Goal: Task Accomplishment & Management: Manage account settings

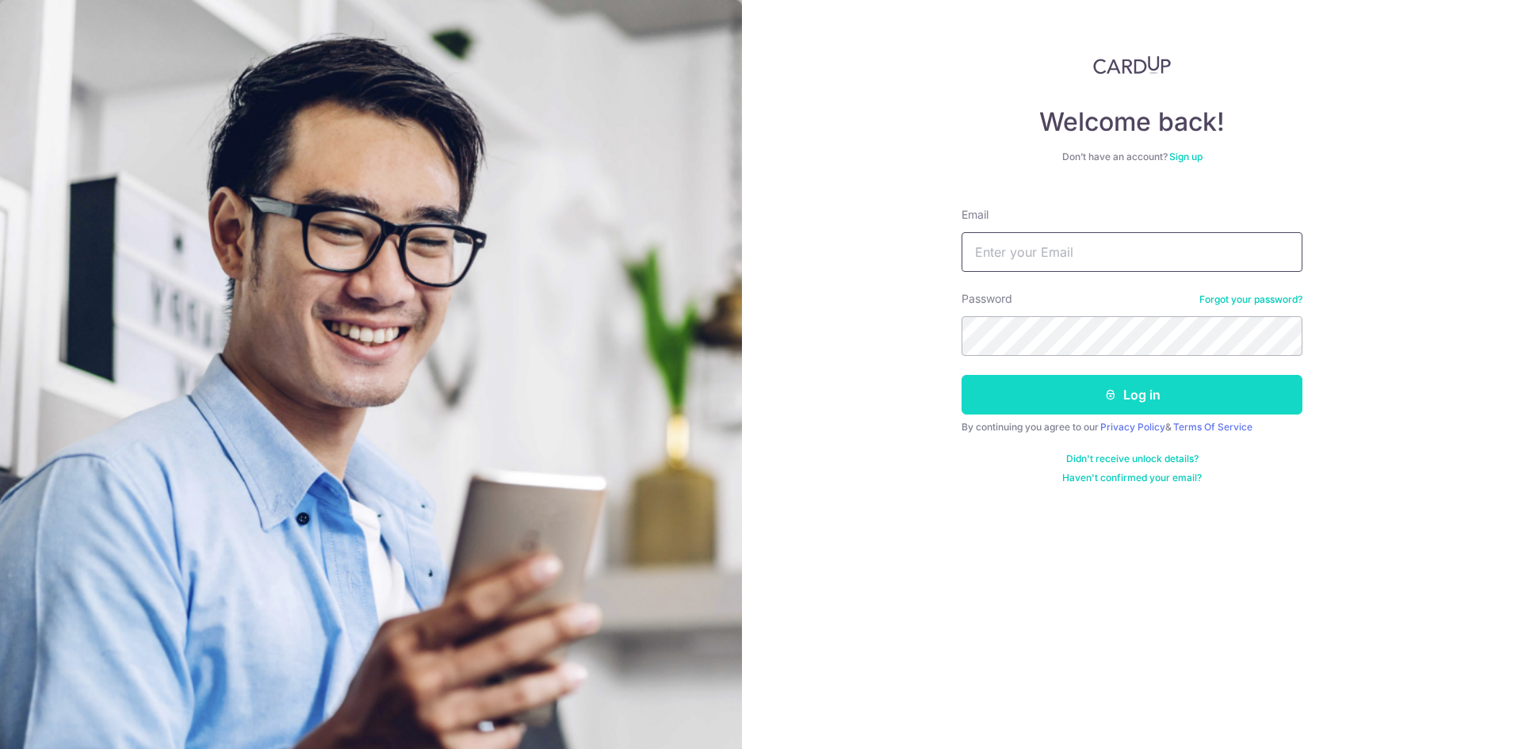
type input "[EMAIL_ADDRESS][DOMAIN_NAME]"
click at [1078, 382] on button "Log in" at bounding box center [1132, 395] width 341 height 40
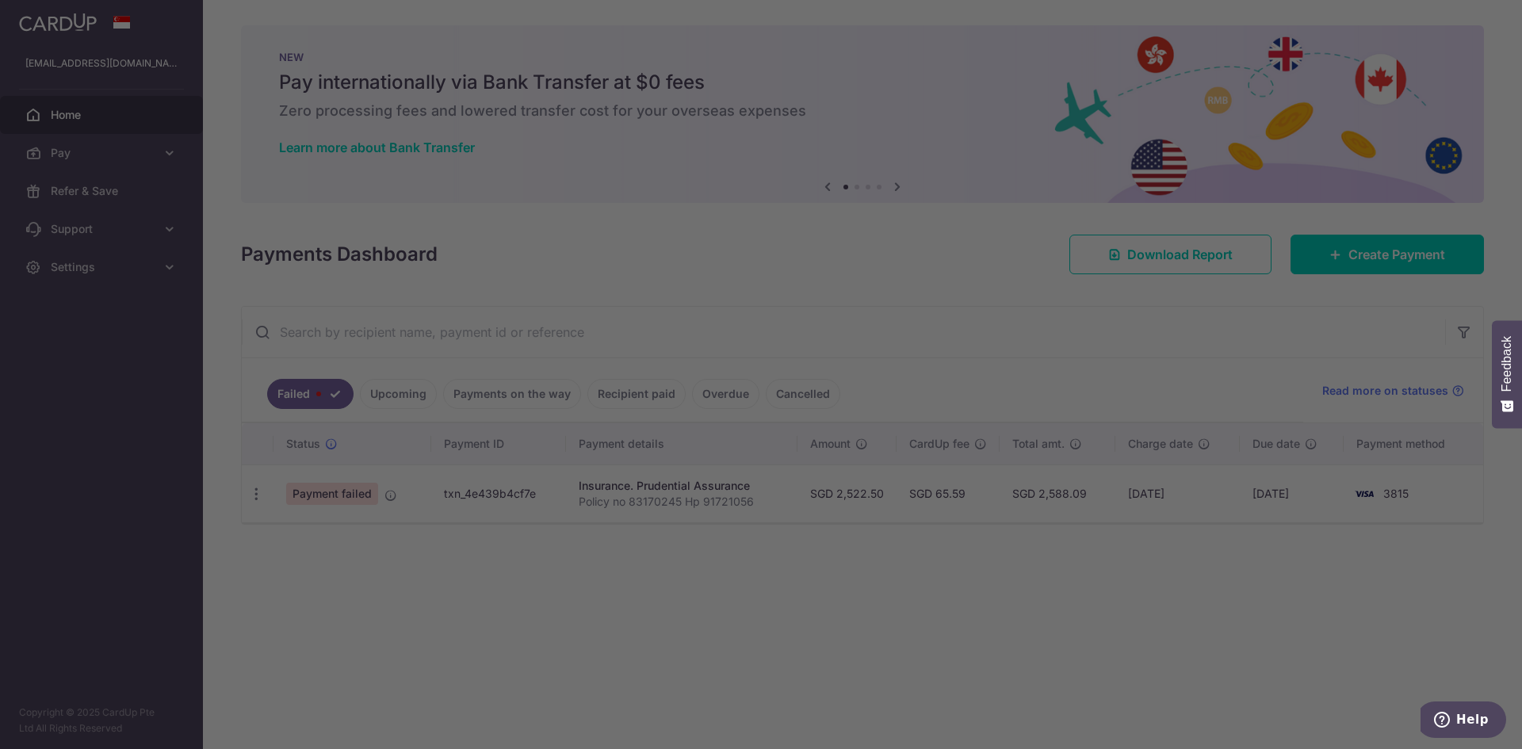
click at [263, 490] on div at bounding box center [768, 378] width 1537 height 756
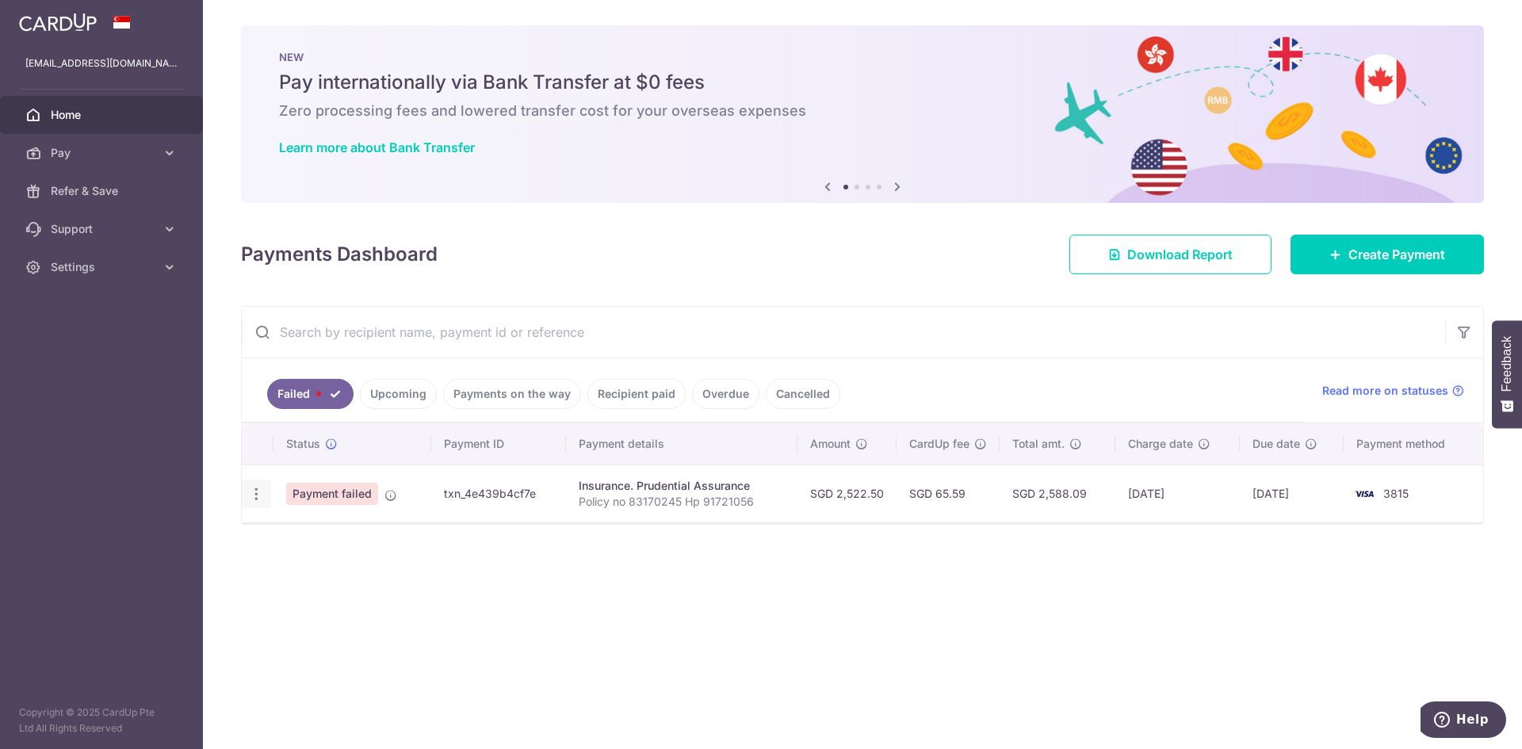
click at [259, 496] on icon "button" at bounding box center [256, 494] width 17 height 17
click at [296, 533] on span "Update payment" at bounding box center [341, 537] width 108 height 19
radio input "true"
type input "2,522.50"
type input "Policy no 83170245 Hp 91721056"
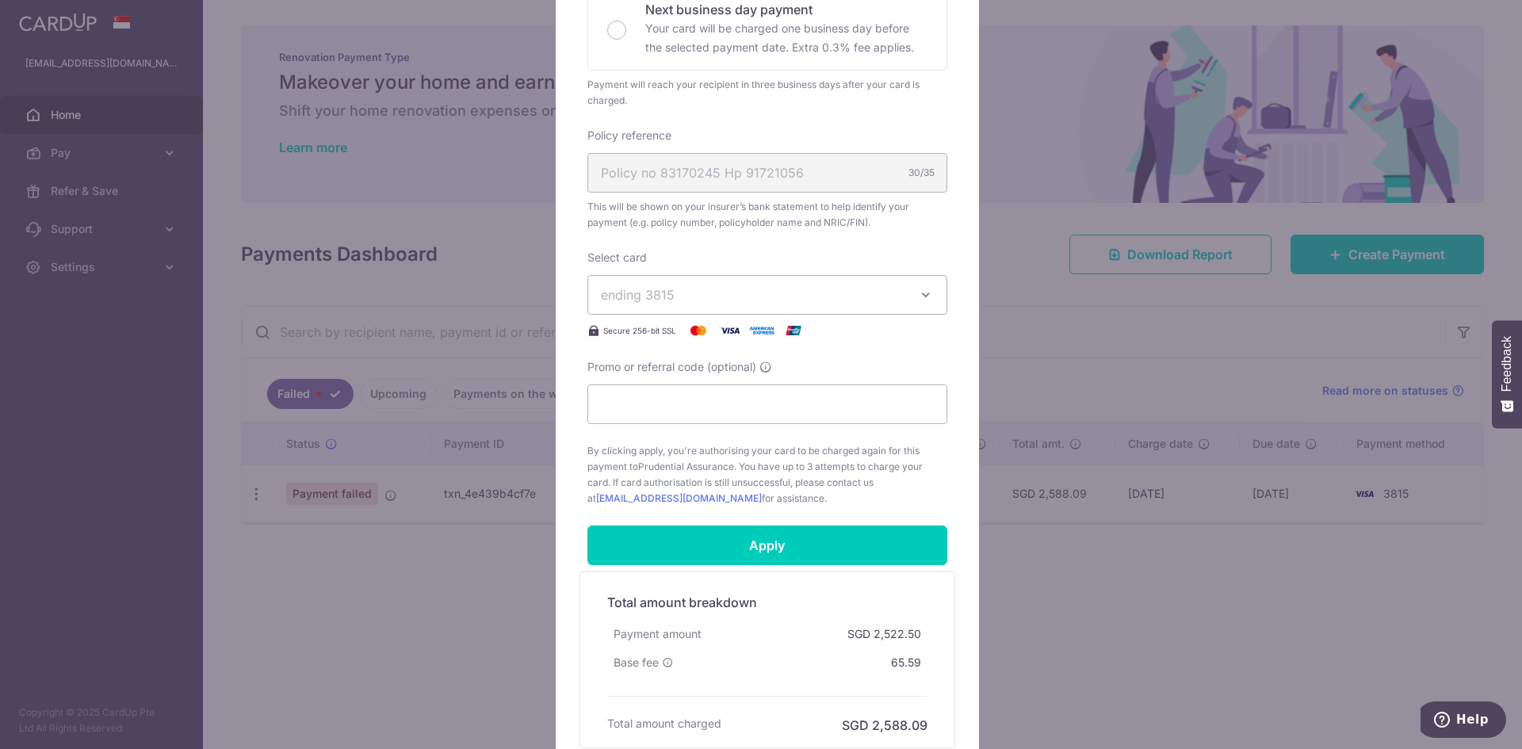
scroll to position [534, 0]
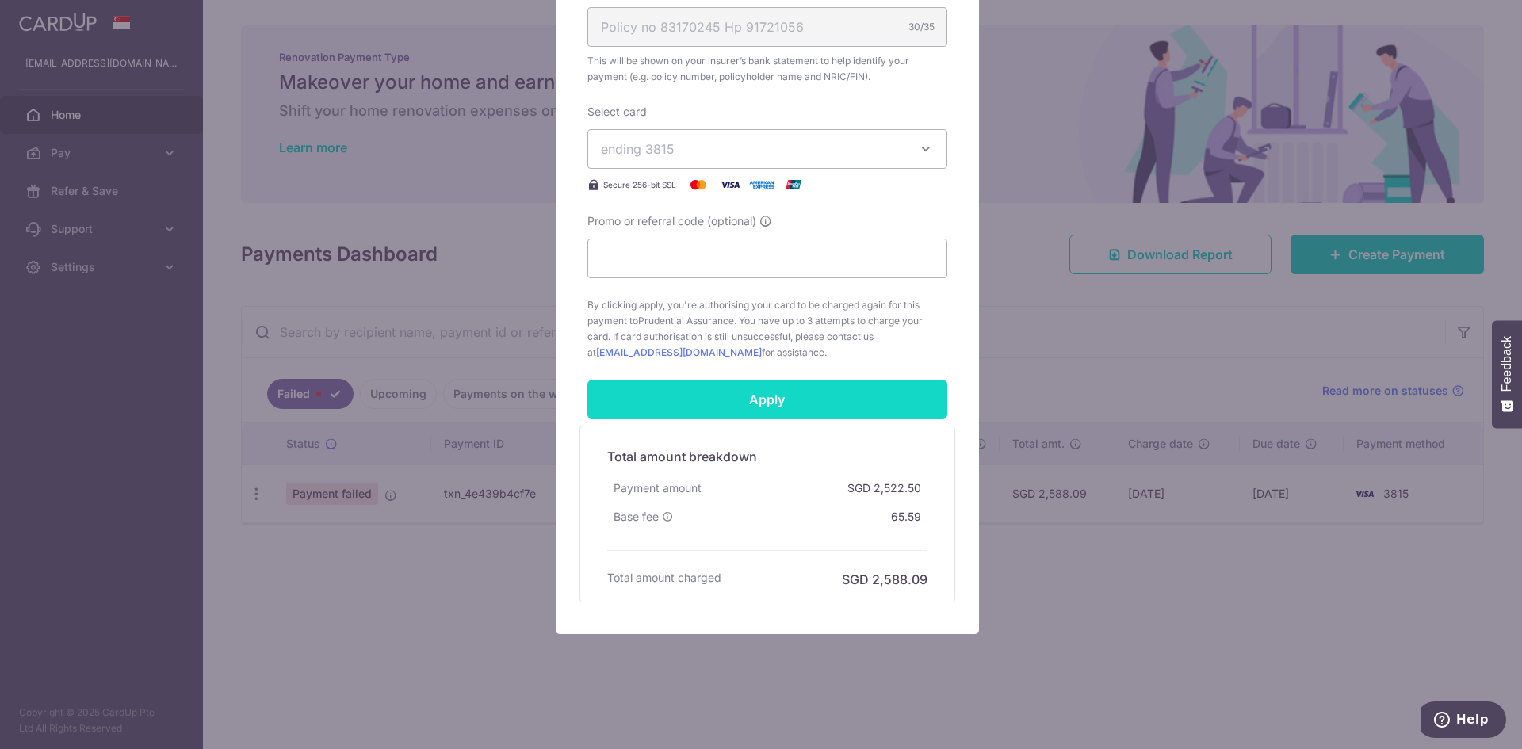
click at [727, 405] on input "Apply" at bounding box center [767, 400] width 360 height 40
